Goal: Information Seeking & Learning: Learn about a topic

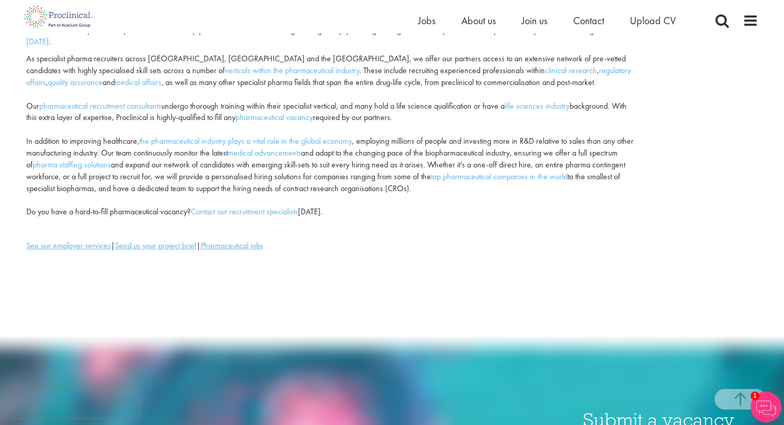
scroll to position [52, 0]
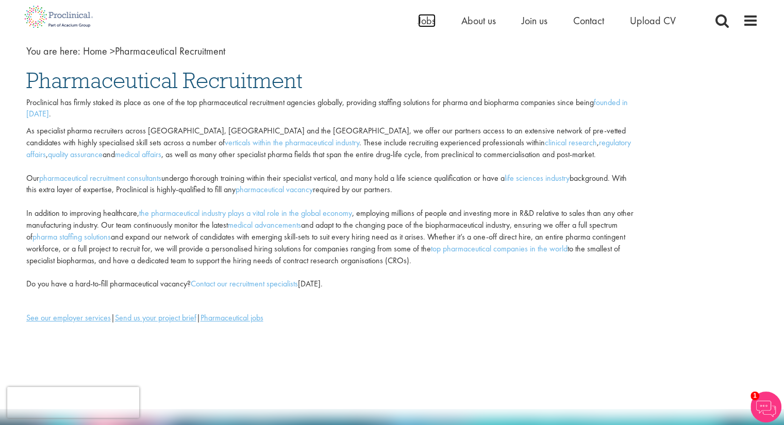
click at [427, 19] on span "Jobs" at bounding box center [427, 20] width 18 height 13
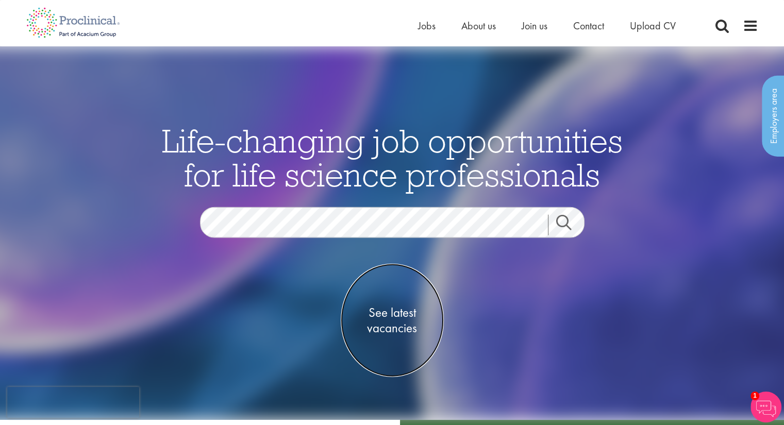
click at [385, 326] on span "See latest vacancies" at bounding box center [392, 320] width 103 height 31
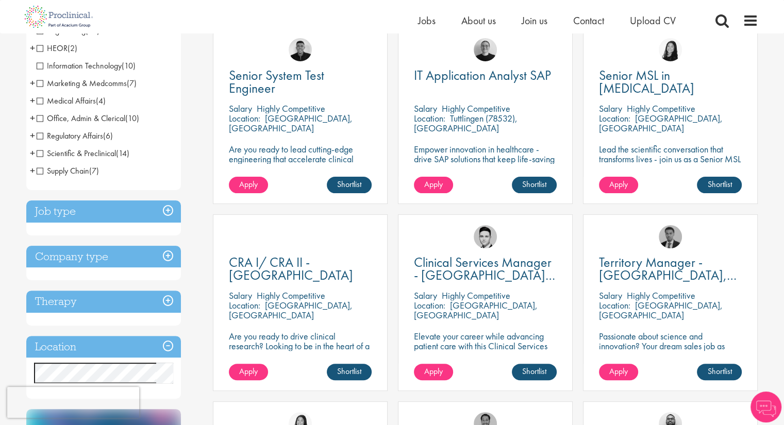
scroll to position [206, 0]
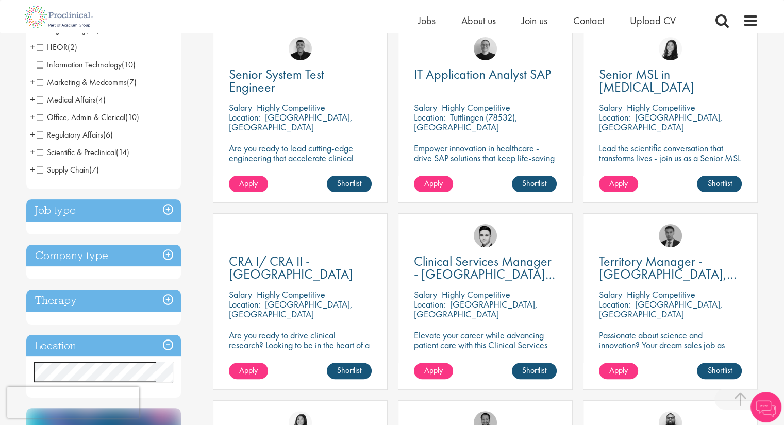
click at [165, 211] on h3 "Job type" at bounding box center [103, 211] width 155 height 22
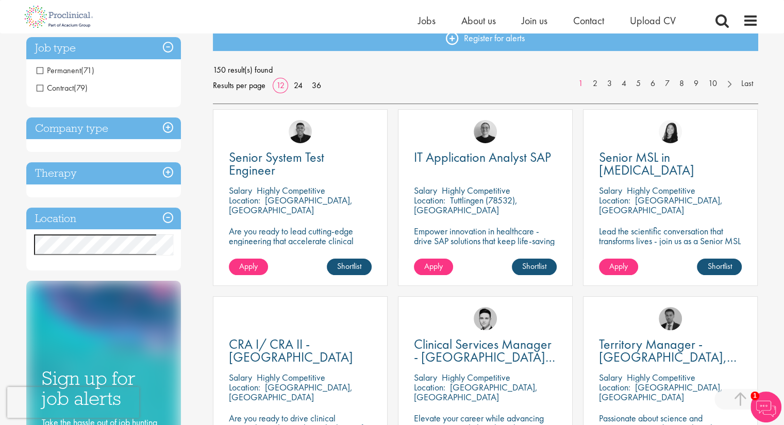
scroll to position [103, 0]
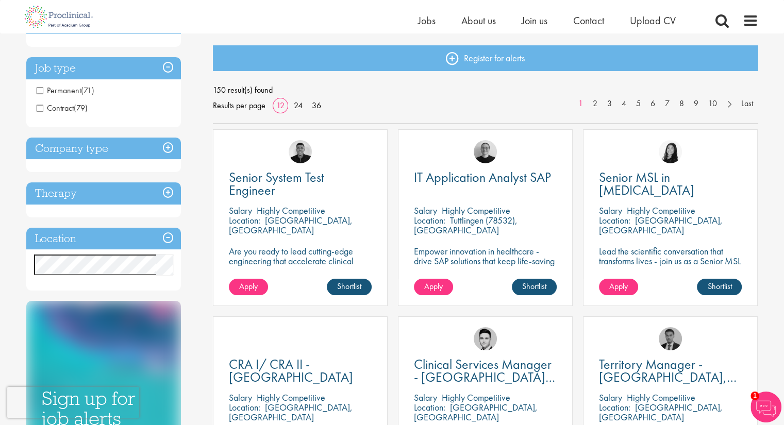
click at [169, 68] on h3 "Job type" at bounding box center [103, 68] width 155 height 22
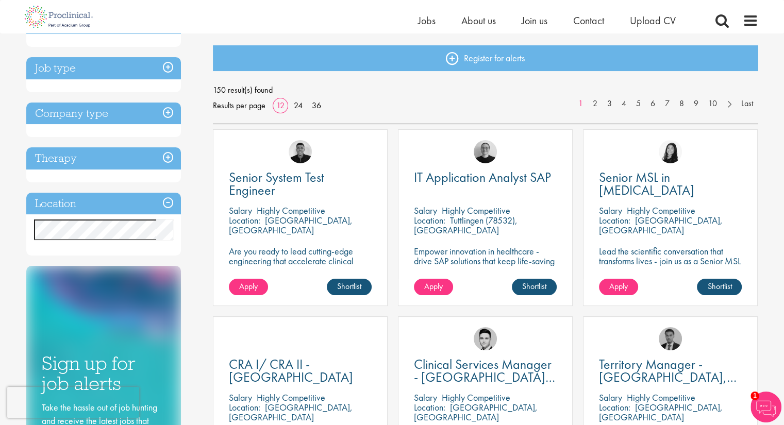
click at [170, 109] on h3 "Company type" at bounding box center [103, 114] width 155 height 22
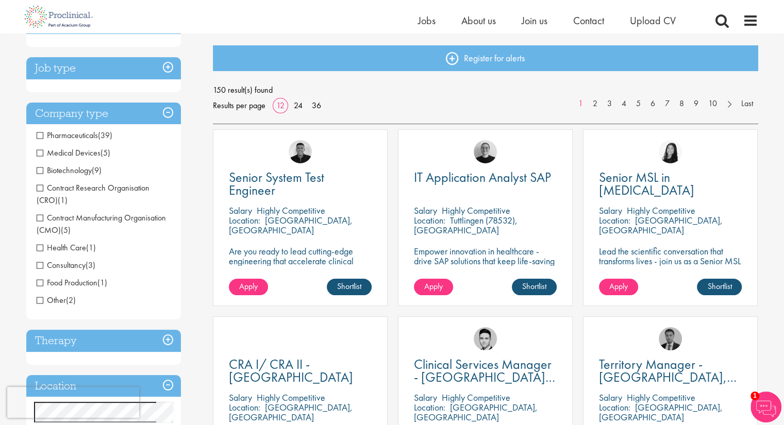
click at [42, 135] on span "Pharmaceuticals" at bounding box center [67, 135] width 61 height 11
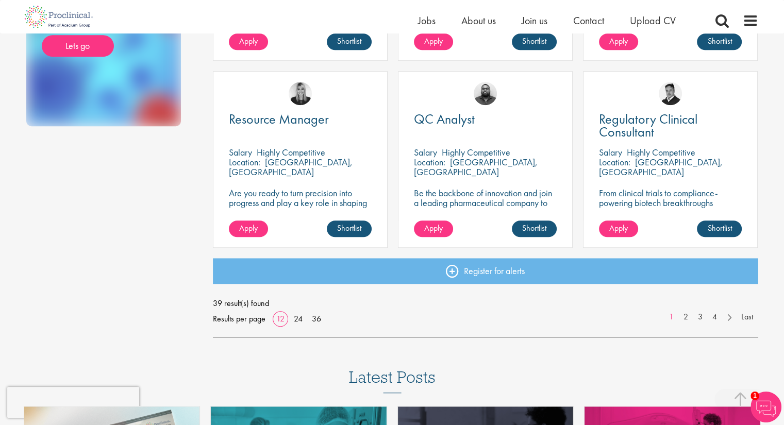
scroll to position [722, 0]
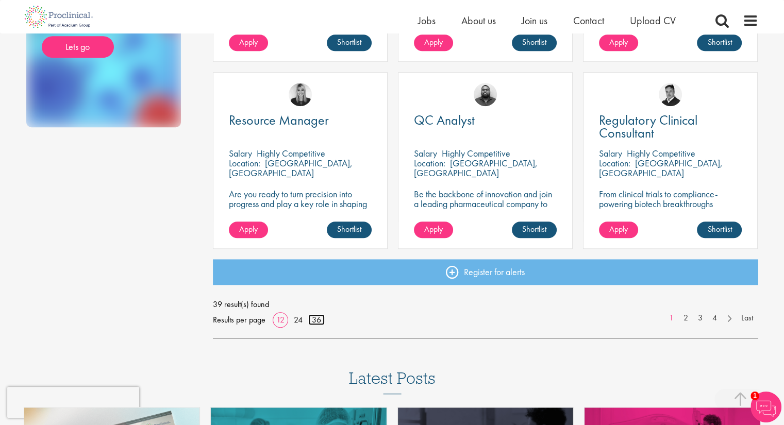
click at [317, 324] on link "36" at bounding box center [316, 320] width 17 height 11
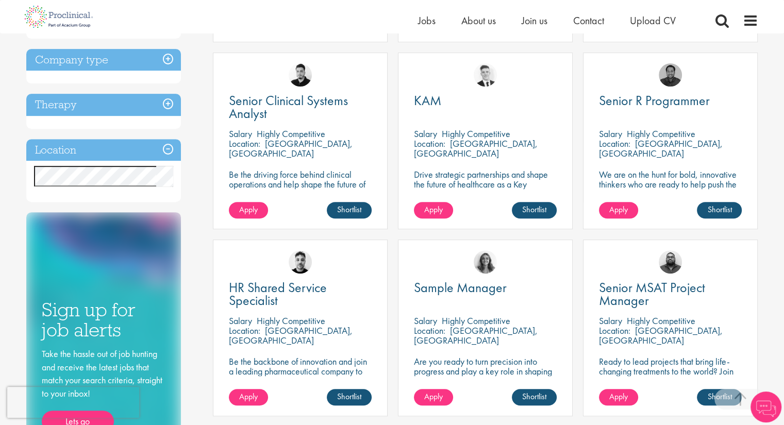
scroll to position [361, 0]
